Goal: Obtain resource: Download file/media

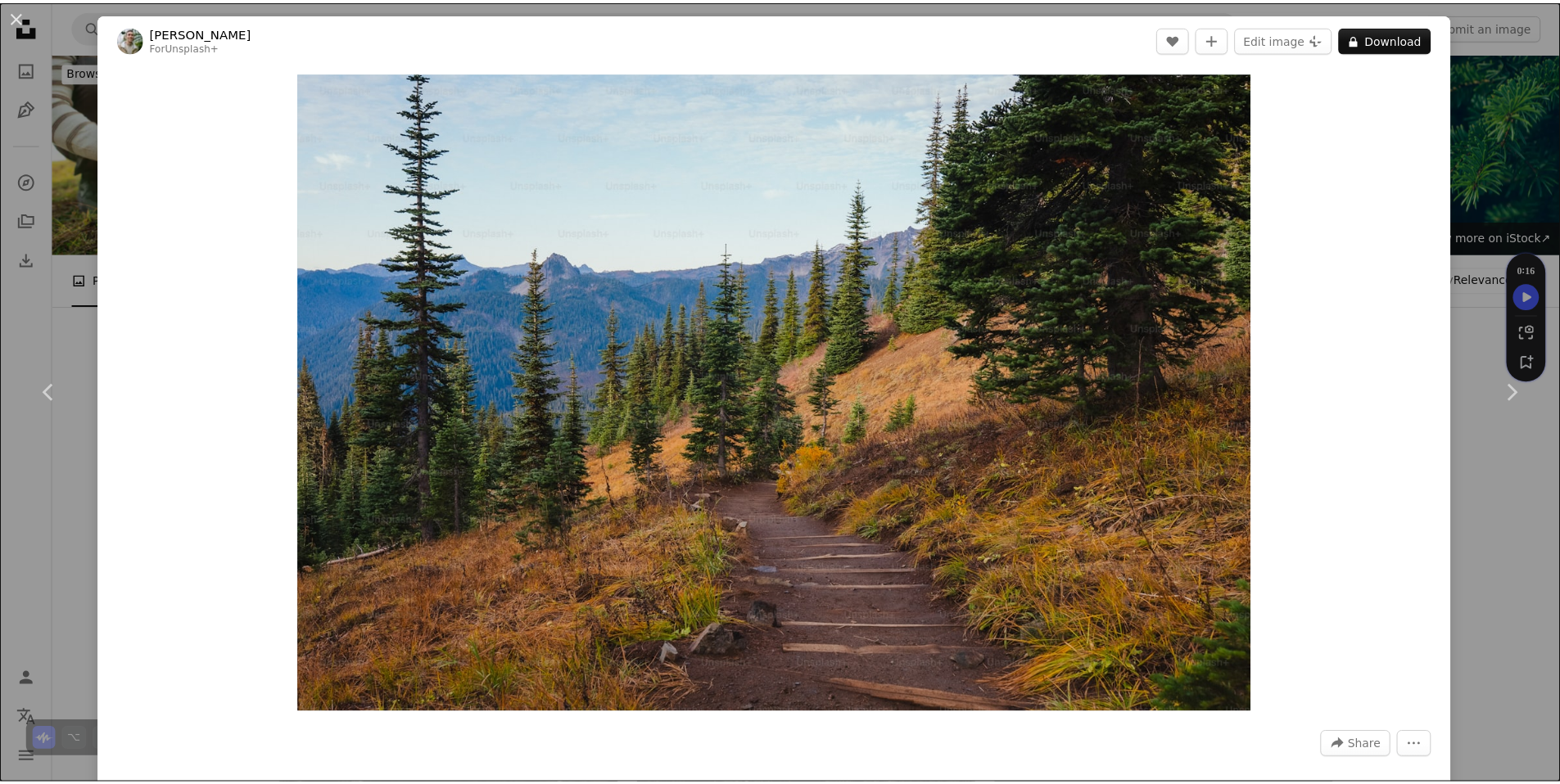
scroll to position [6487, 0]
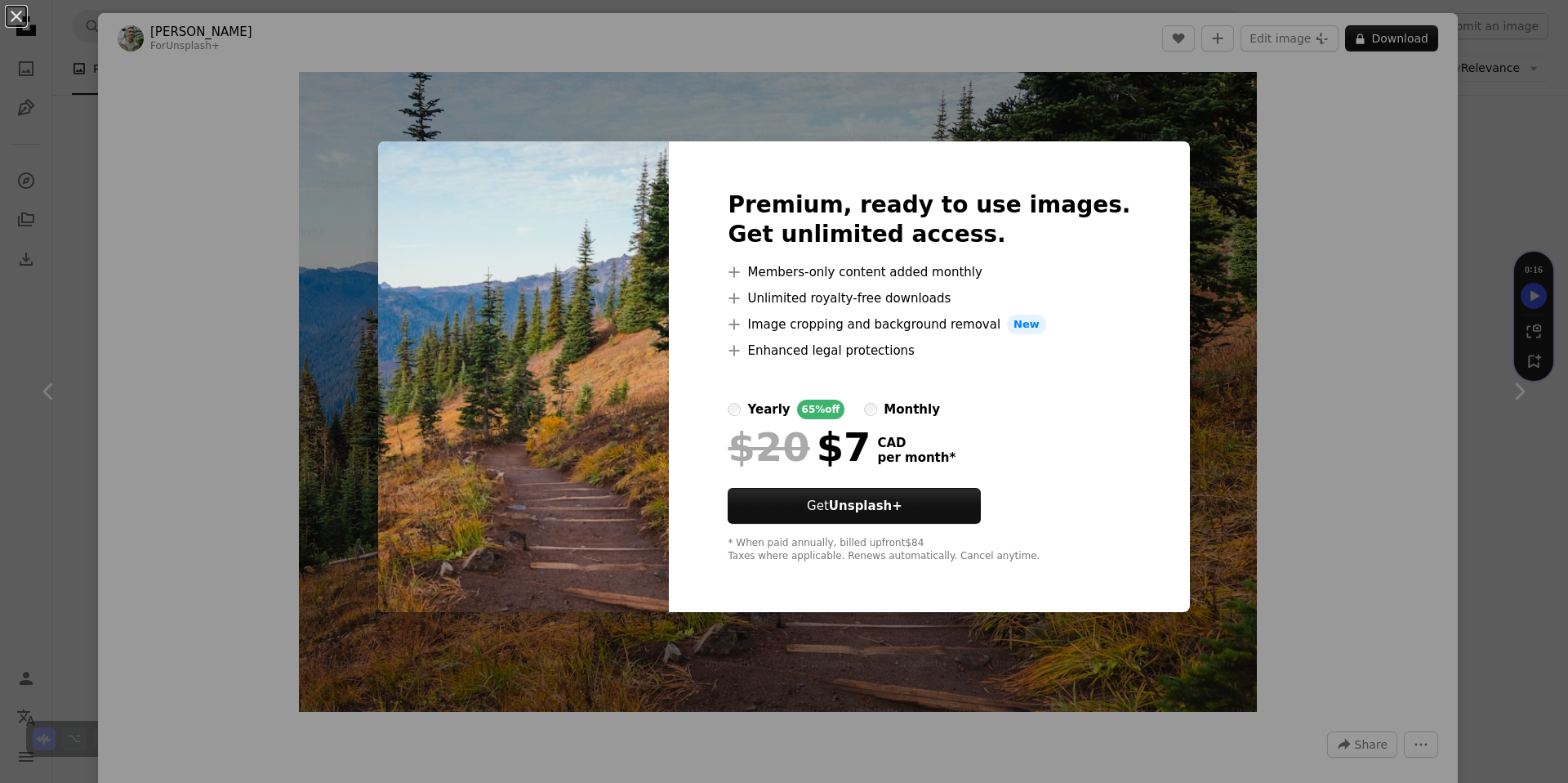
click at [1272, 216] on div "An X shape Premium, ready to use images. Get unlimited access. A plus sign Memb…" at bounding box center [784, 391] width 1568 height 783
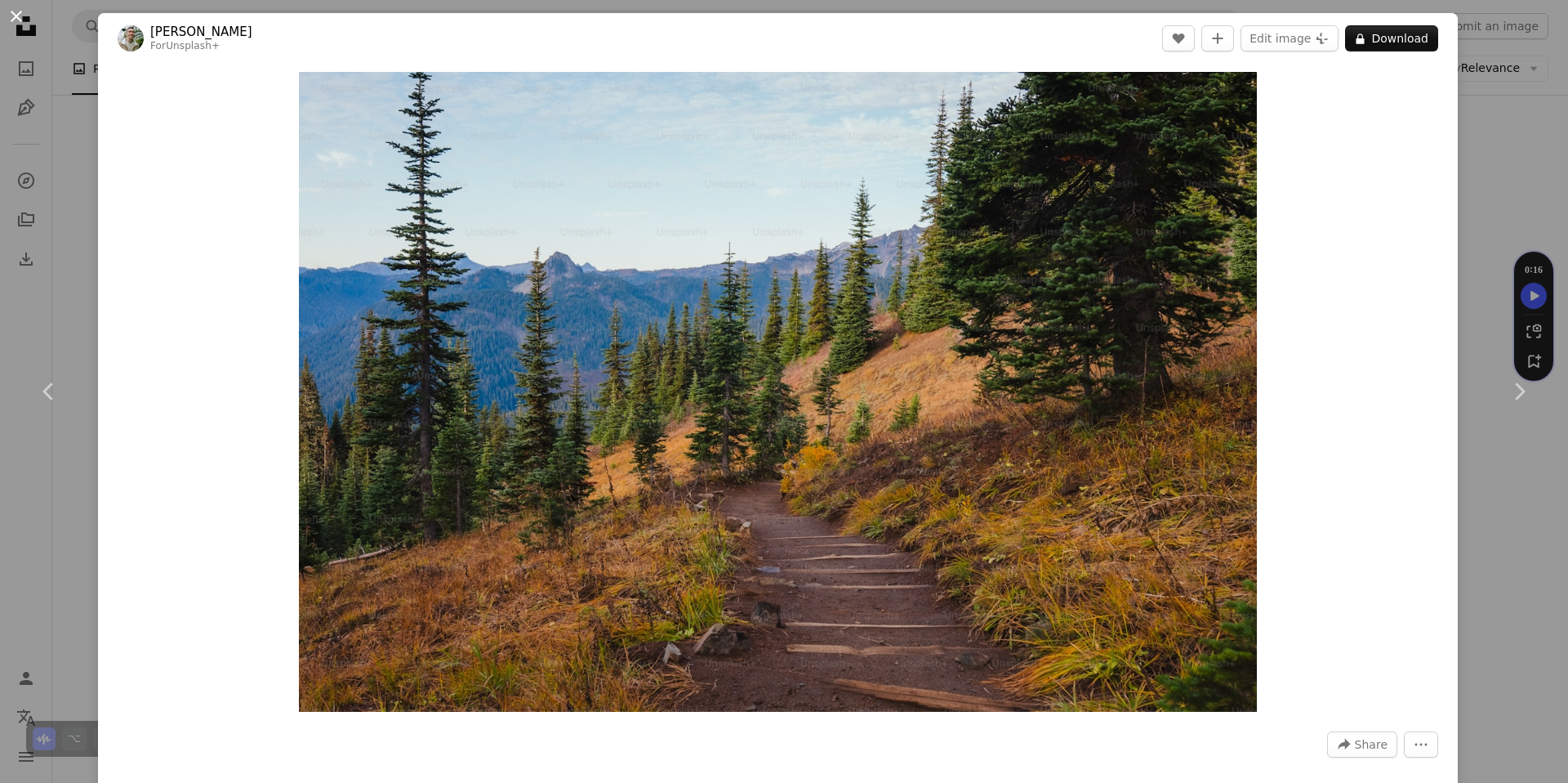
click at [11, 13] on button "An X shape" at bounding box center [17, 17] width 20 height 20
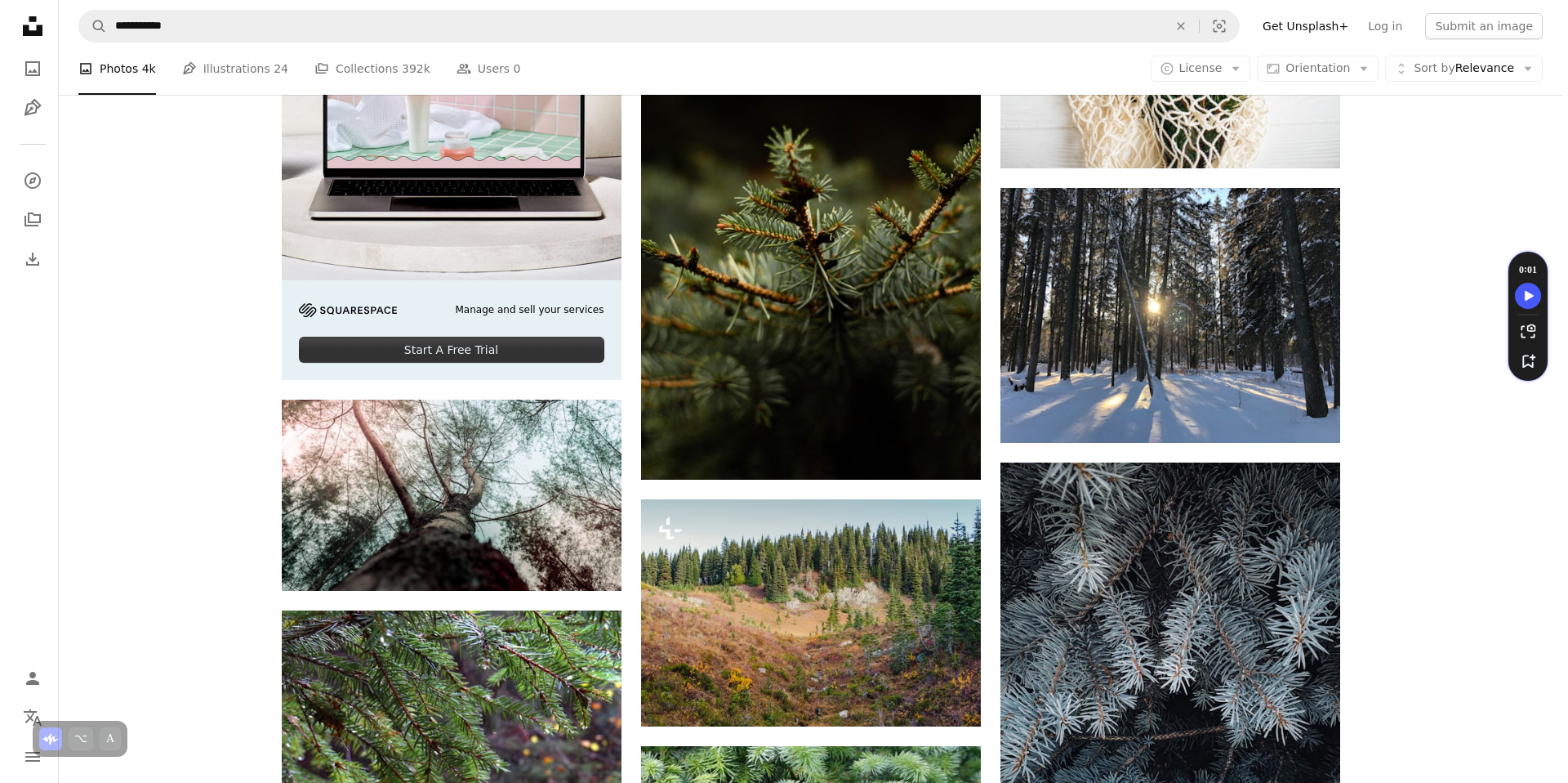
scroll to position [3443, 0]
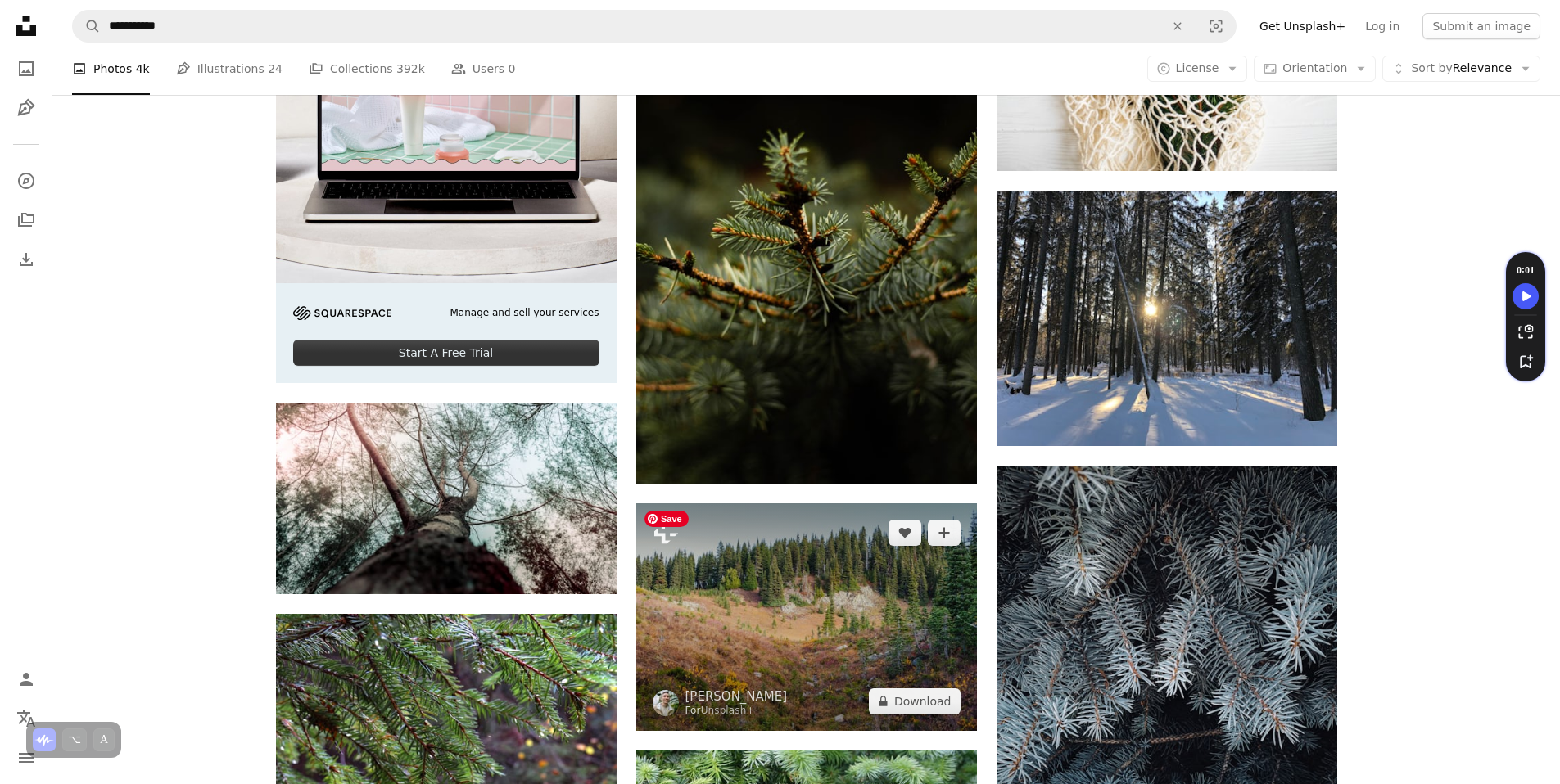
click at [906, 617] on img at bounding box center [806, 617] width 341 height 228
